Goal: Task Accomplishment & Management: Manage account settings

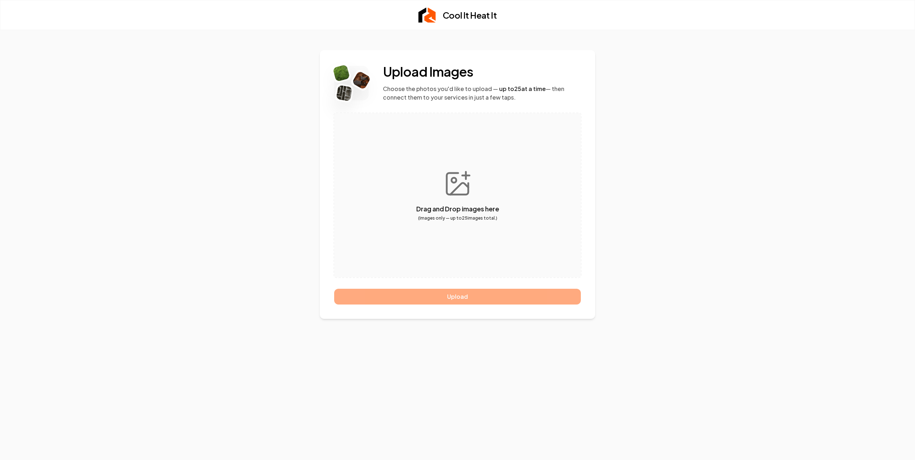
click at [463, 295] on div "Upload" at bounding box center [457, 297] width 247 height 16
click at [461, 297] on div "Upload" at bounding box center [457, 297] width 247 height 16
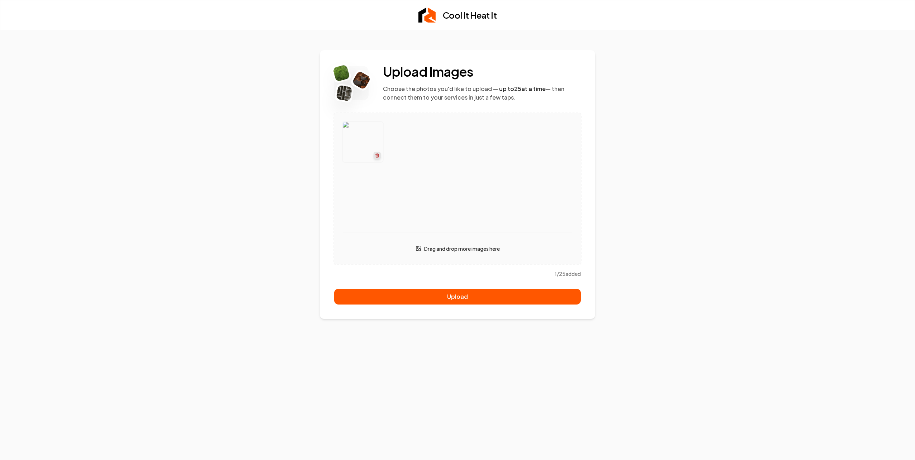
click at [376, 155] on icon "button" at bounding box center [377, 155] width 4 height 4
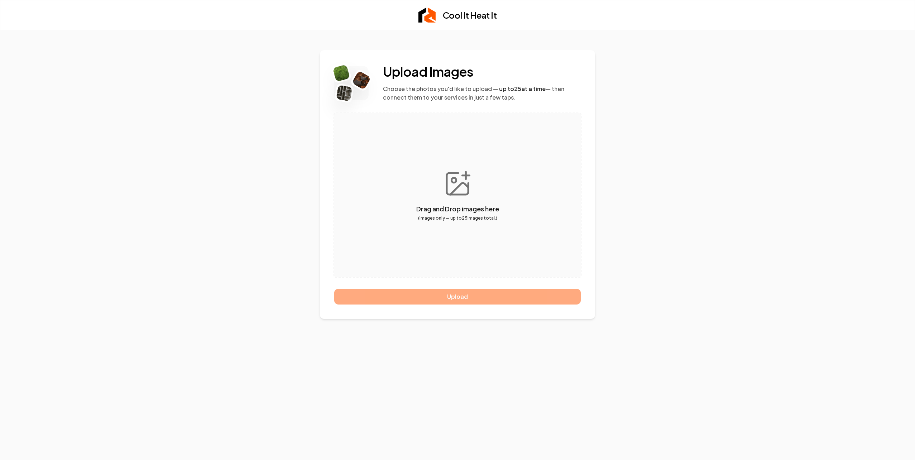
click at [456, 299] on div "Upload" at bounding box center [457, 297] width 247 height 16
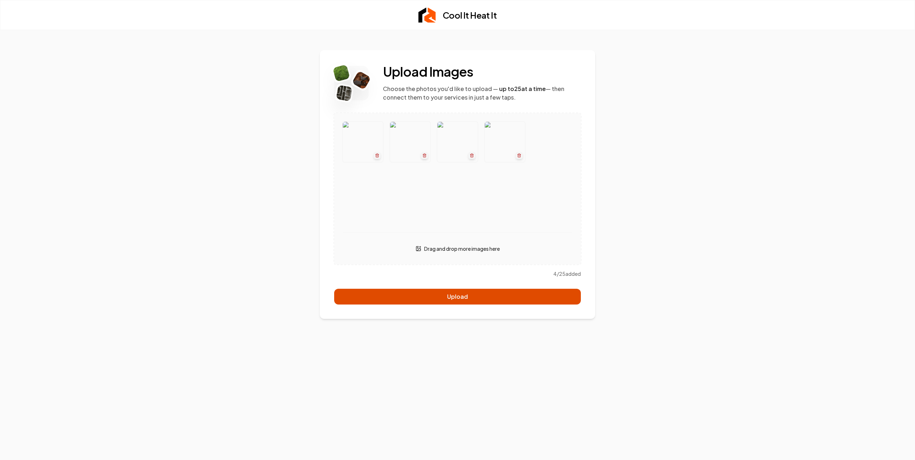
click at [455, 296] on button "Upload" at bounding box center [457, 297] width 247 height 16
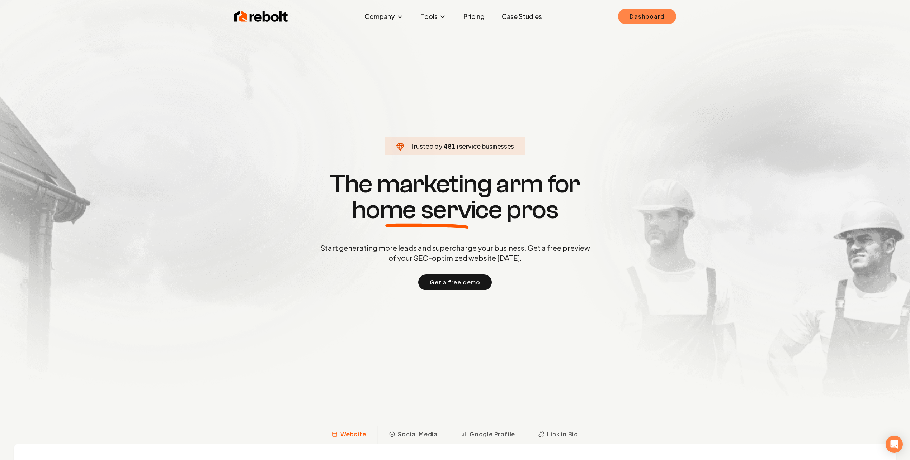
click at [653, 16] on link "Dashboard" at bounding box center [647, 17] width 58 height 16
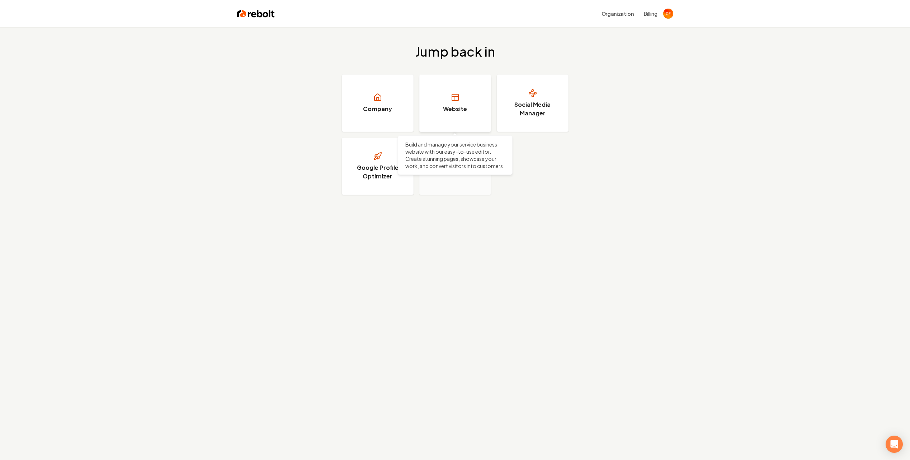
click at [470, 98] on link "Website" at bounding box center [455, 103] width 72 height 57
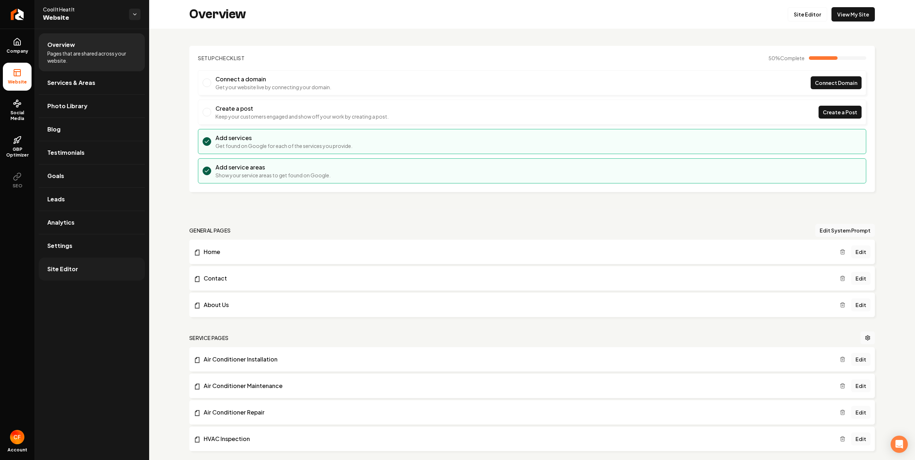
click at [59, 268] on span "Site Editor" at bounding box center [62, 269] width 31 height 9
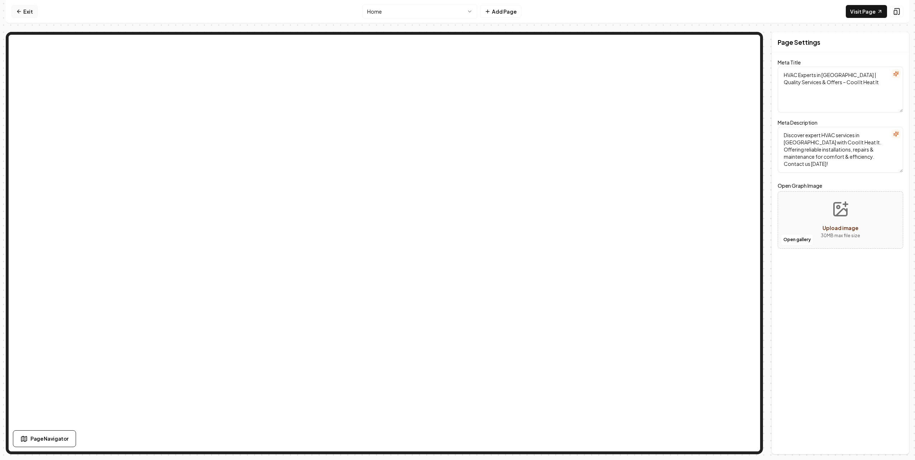
click at [20, 10] on icon at bounding box center [19, 12] width 6 height 6
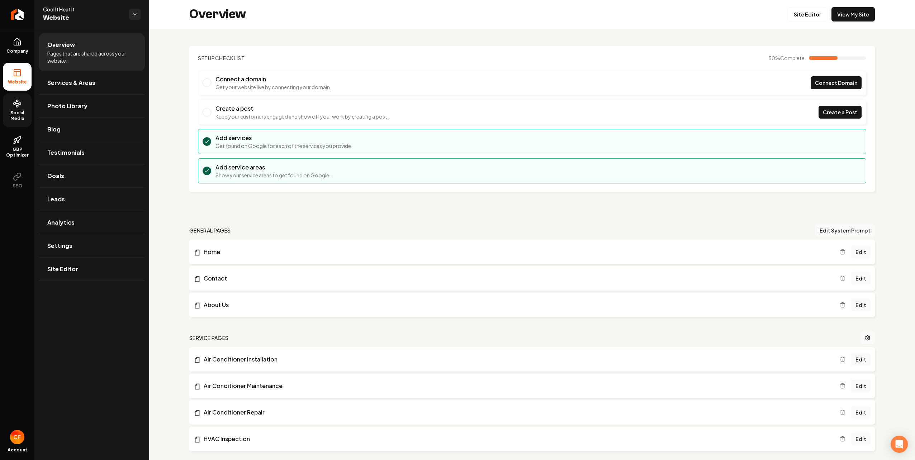
click at [22, 111] on span "Social Media" at bounding box center [17, 115] width 29 height 11
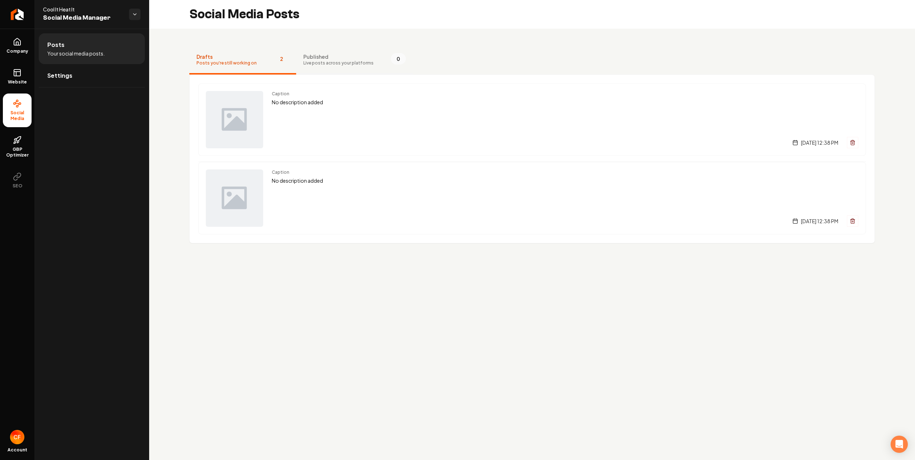
click at [317, 54] on span "Published" at bounding box center [338, 56] width 70 height 7
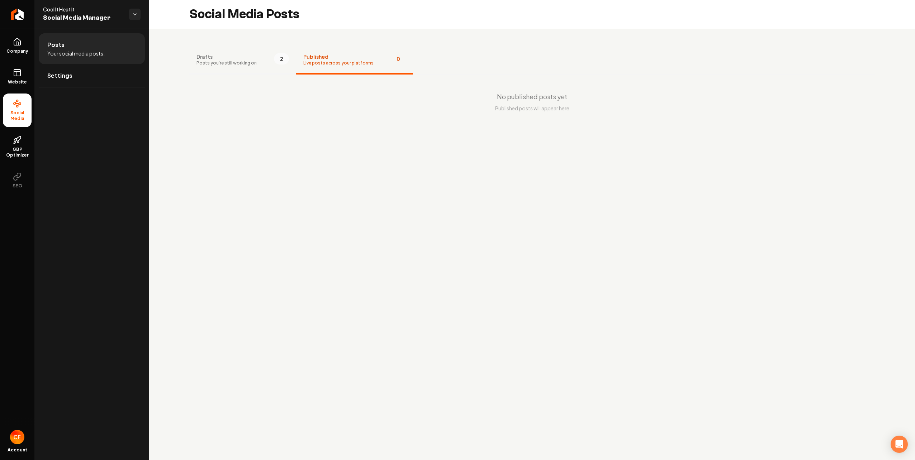
click at [231, 58] on span "Drafts" at bounding box center [226, 56] width 60 height 7
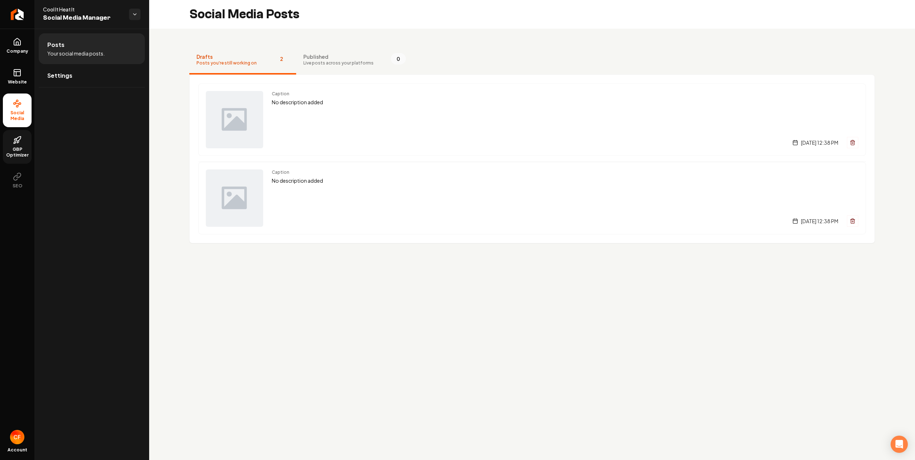
click at [15, 148] on span "GBP Optimizer" at bounding box center [17, 152] width 29 height 11
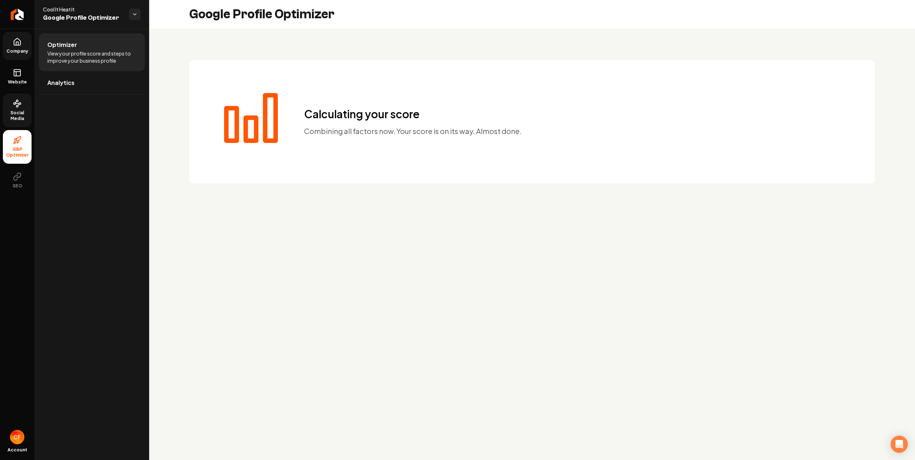
click at [16, 44] on icon at bounding box center [17, 43] width 2 height 3
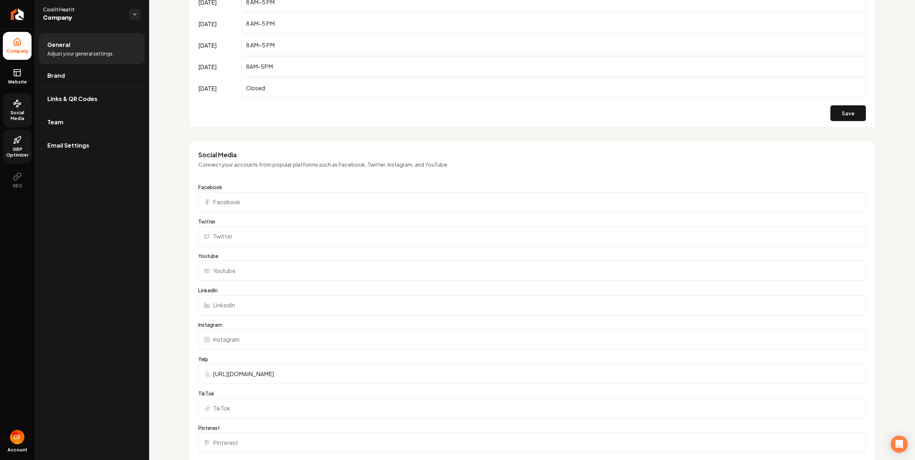
scroll to position [538, 0]
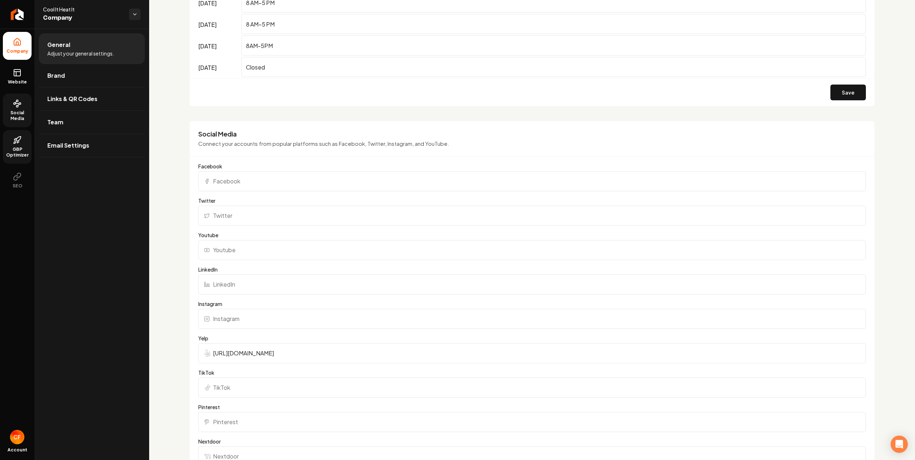
click at [249, 320] on input "Instagram" at bounding box center [532, 319] width 668 height 20
type input "c"
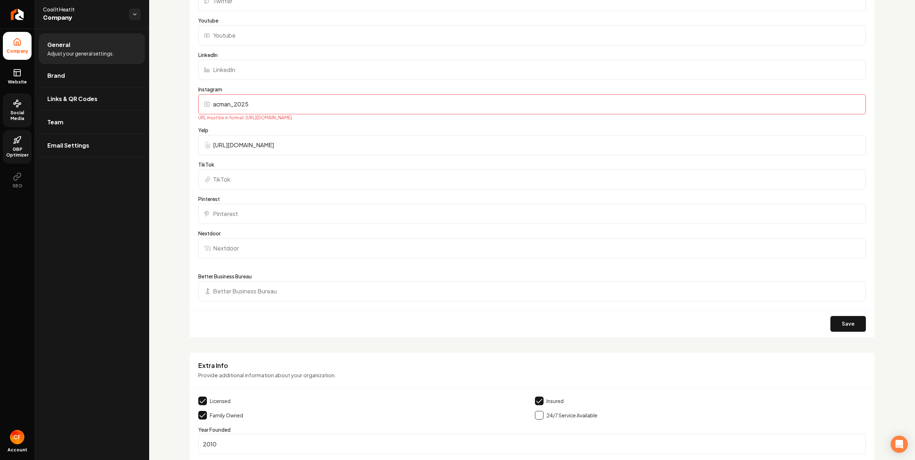
scroll to position [753, 0]
click at [850, 325] on button "Save" at bounding box center [847, 324] width 35 height 16
drag, startPoint x: 249, startPoint y: 108, endPoint x: 212, endPoint y: 106, distance: 37.3
click at [212, 106] on input "acman_2025" at bounding box center [532, 104] width 668 height 20
paste input "www.instagram.com/username/"
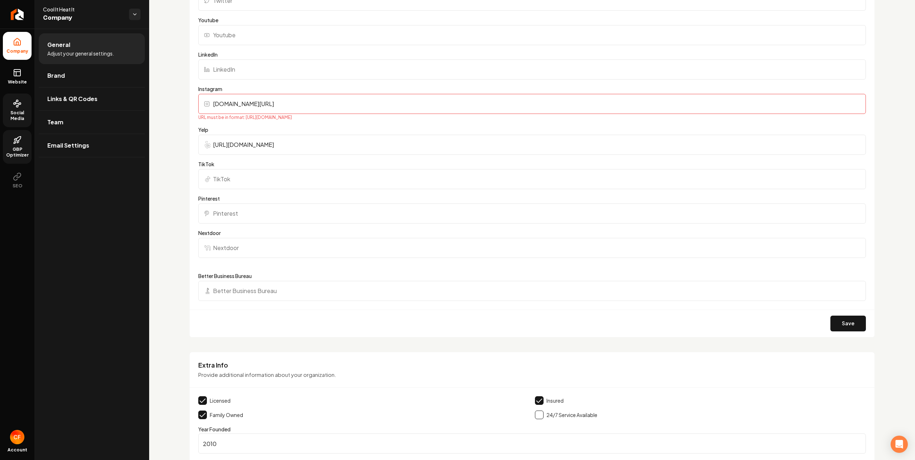
drag, startPoint x: 272, startPoint y: 104, endPoint x: 299, endPoint y: 105, distance: 27.3
click at [299, 105] on input "www.instagram.com/username/" at bounding box center [532, 104] width 668 height 20
click at [849, 327] on button "Save" at bounding box center [847, 324] width 35 height 16
click at [214, 104] on input "www.instagram.com/acman_2025/" at bounding box center [532, 104] width 668 height 20
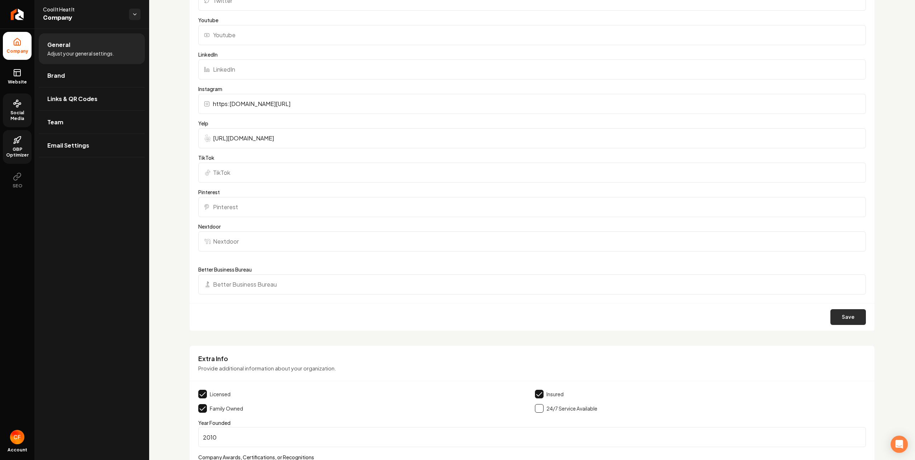
type input "https:www.instagram.com/acman_2025/"
click at [844, 321] on button "Save" at bounding box center [847, 317] width 35 height 16
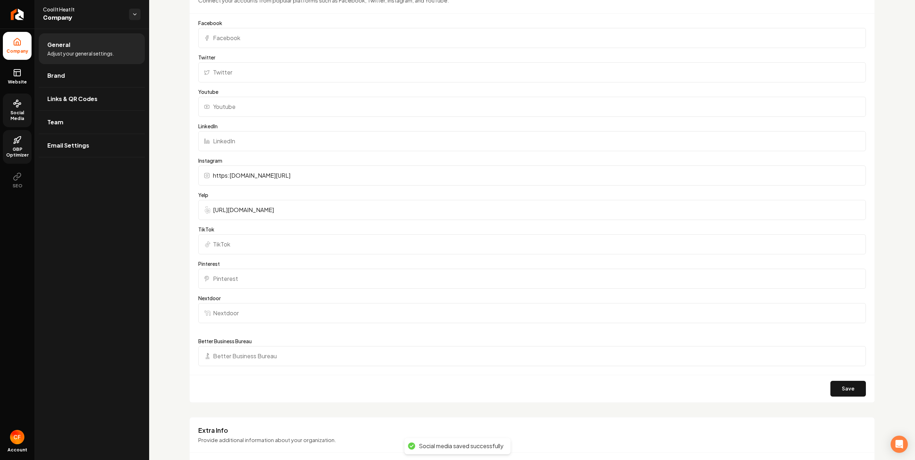
scroll to position [645, 0]
